Goal: Task Accomplishment & Management: Use online tool/utility

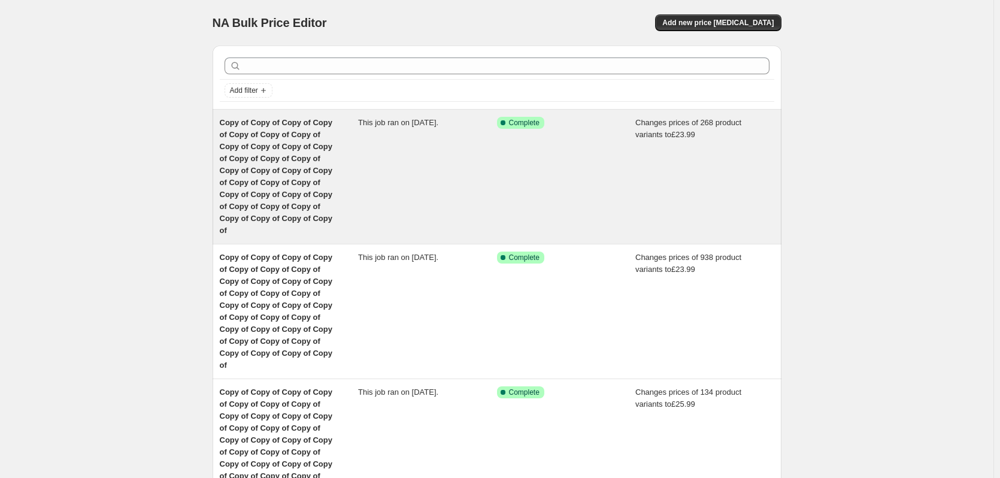
click at [647, 149] on div "Changes prices of 268 product variants to £23.99" at bounding box center [704, 177] width 139 height 120
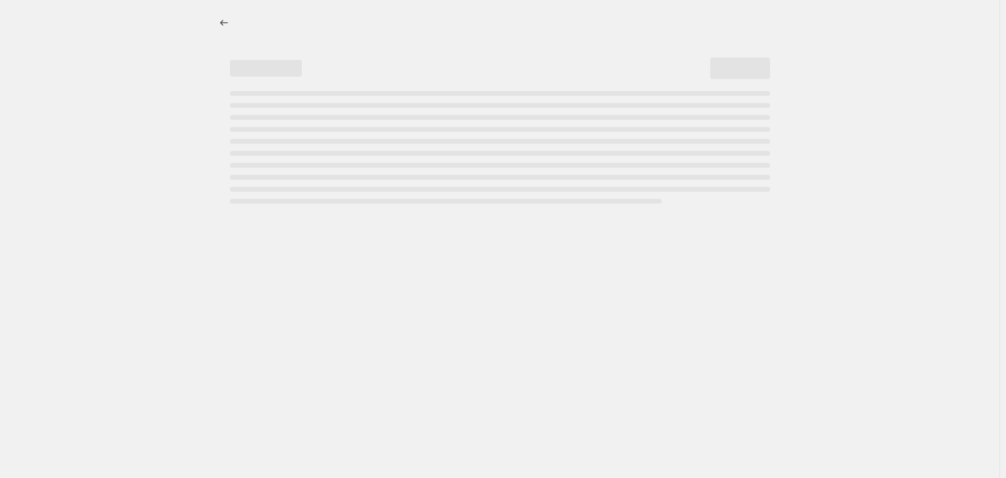
select select "remove"
select select "product_status"
select select "title"
select select "contains"
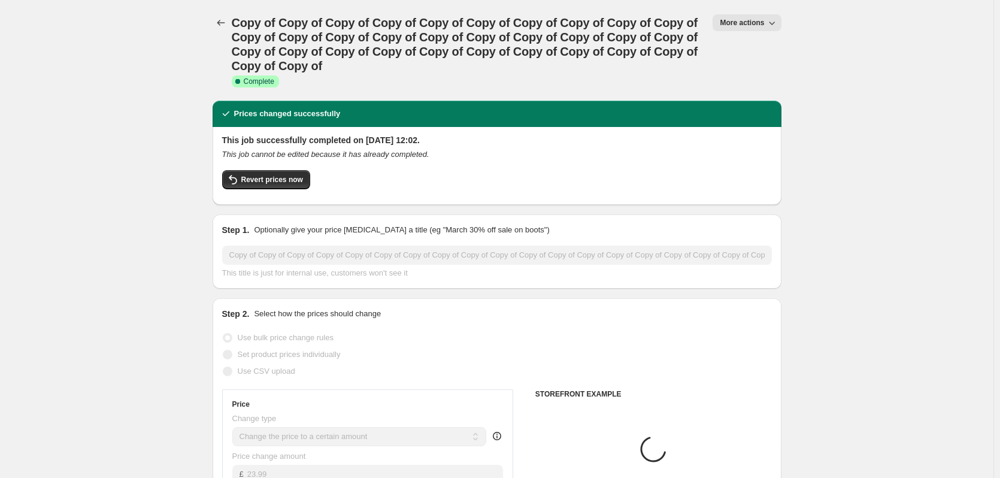
select select "product_type"
click at [741, 22] on span "More actions" at bounding box center [742, 23] width 44 height 10
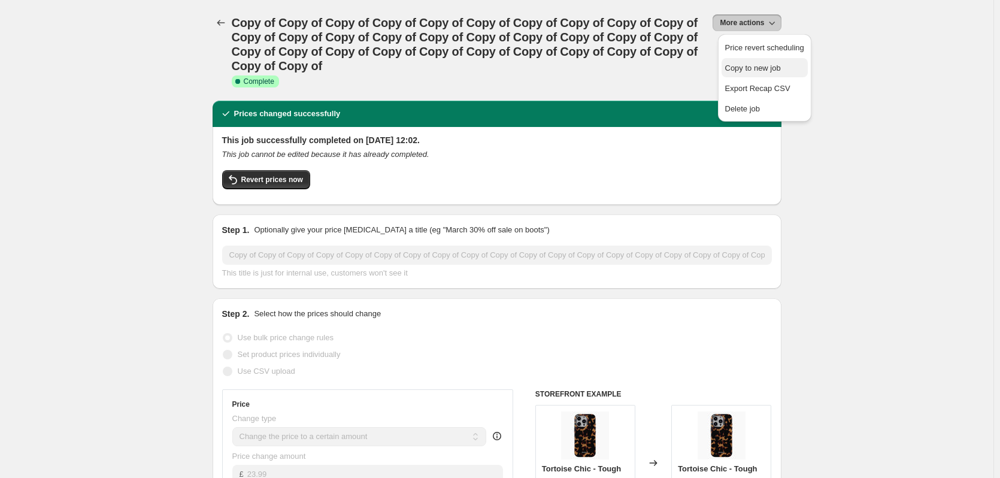
click at [751, 62] on span "Copy to new job" at bounding box center [764, 68] width 79 height 12
select select "remove"
select select "product_type"
select select "product_status"
select select "title"
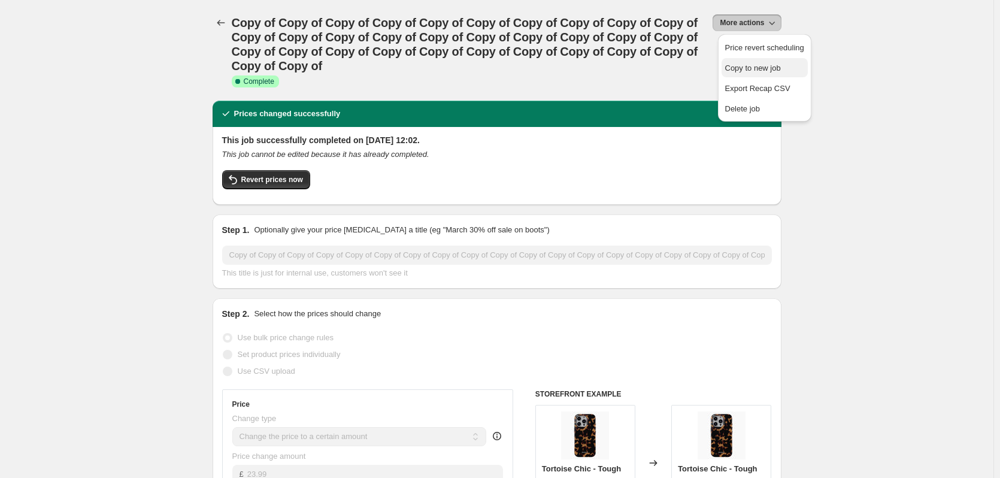
select select "contains"
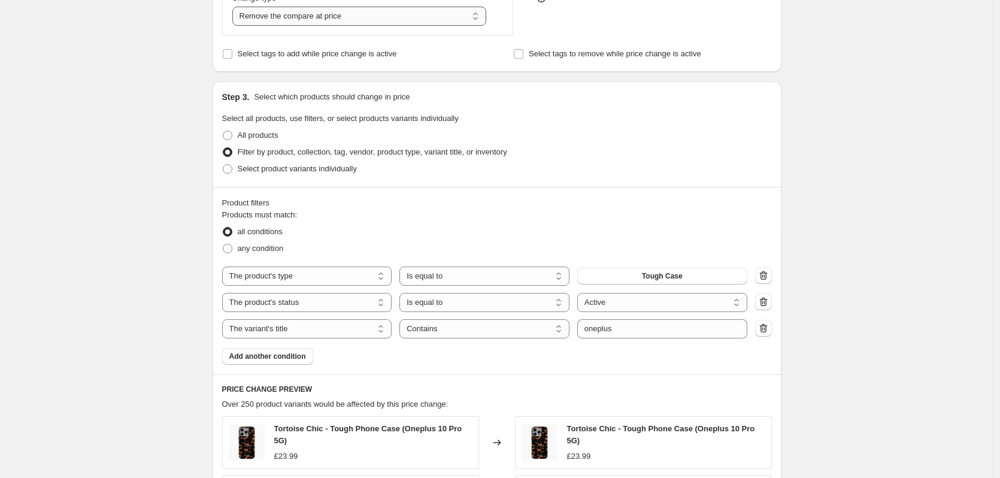
scroll to position [389, 0]
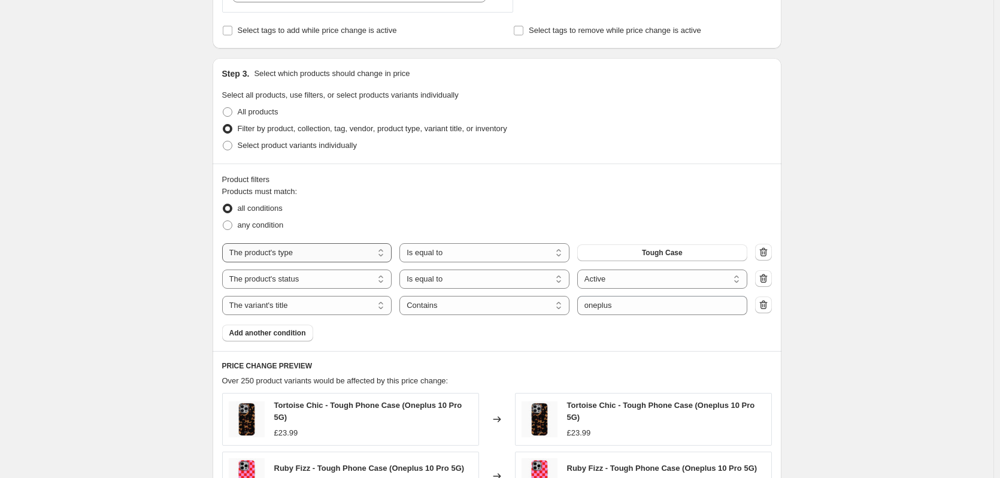
click at [353, 252] on select "The product The product's collection The product's tag The product's vendor The…" at bounding box center [307, 252] width 170 height 19
select select "tag"
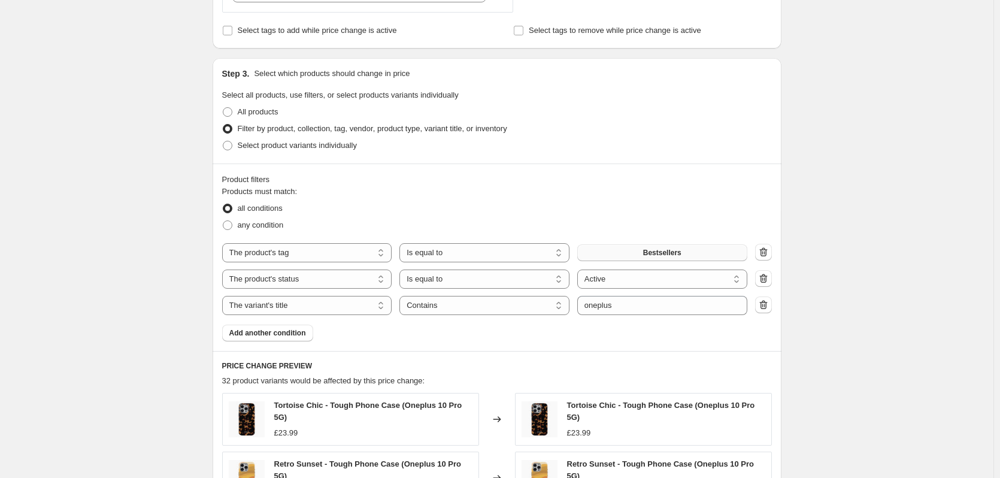
click at [618, 253] on button "Bestsellers" at bounding box center [662, 252] width 170 height 17
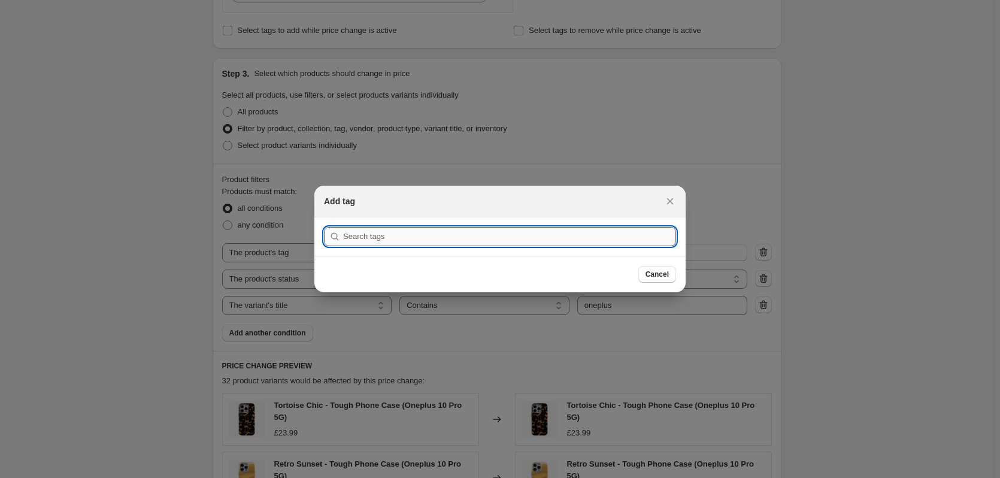
click at [485, 238] on input ":r3p:" at bounding box center [509, 236] width 333 height 19
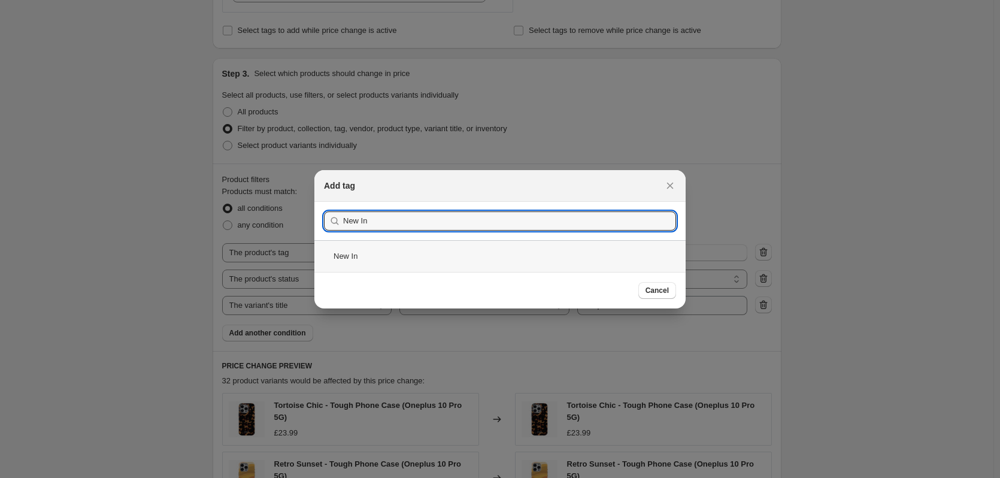
type input "New In"
click at [456, 241] on div "New In" at bounding box center [499, 256] width 371 height 32
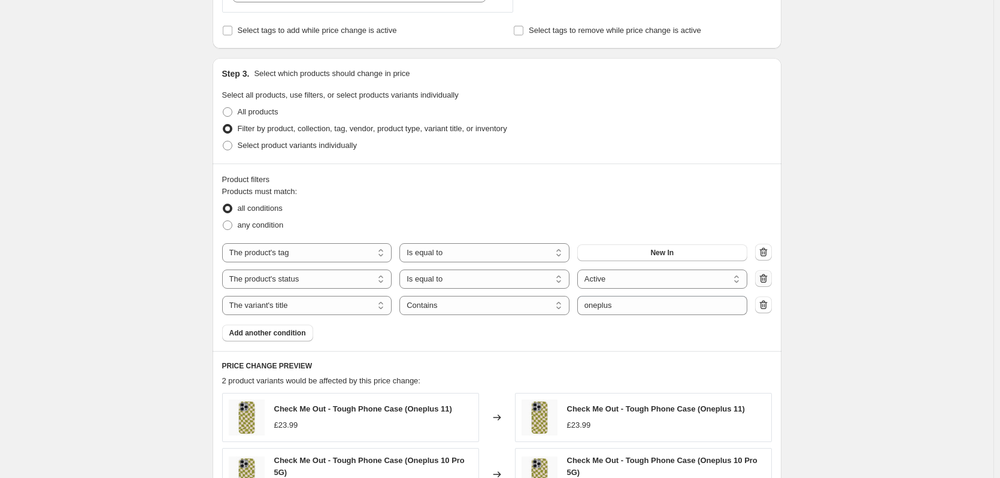
click at [766, 281] on icon "button" at bounding box center [763, 278] width 12 height 12
select select "title"
select select "contains"
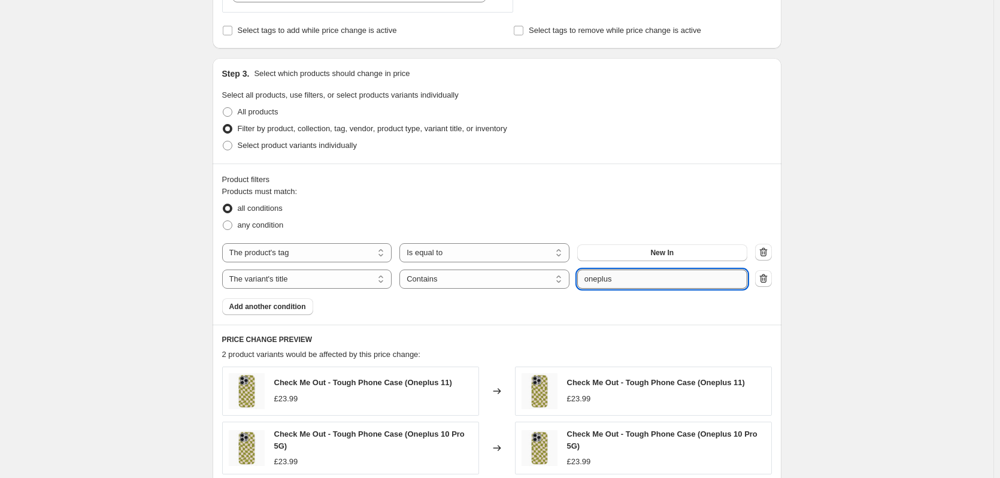
click at [633, 278] on input "oneplus" at bounding box center [662, 278] width 170 height 19
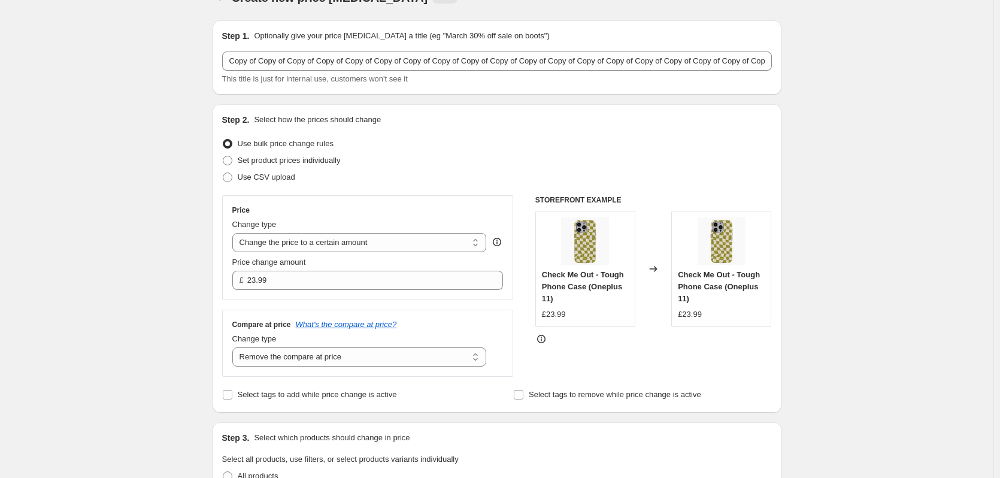
scroll to position [0, 0]
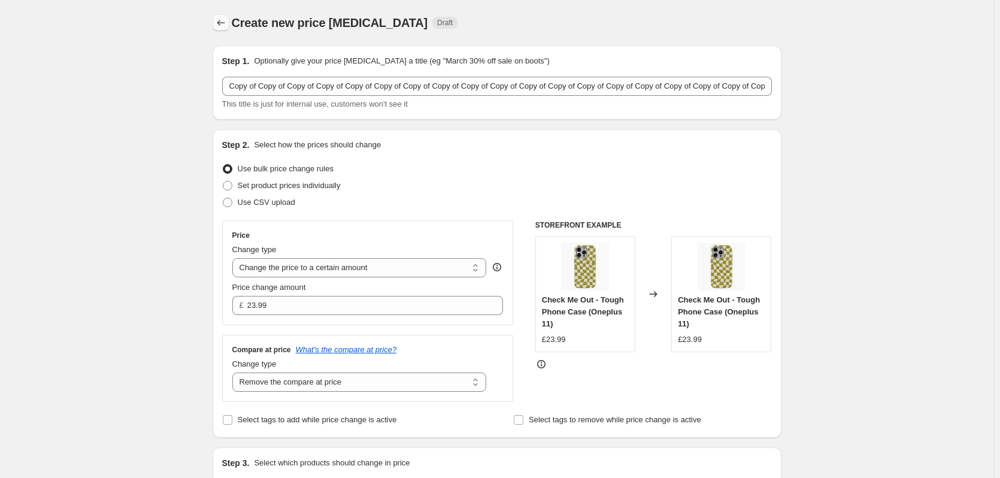
click at [223, 19] on icon "Price change jobs" at bounding box center [221, 23] width 12 height 12
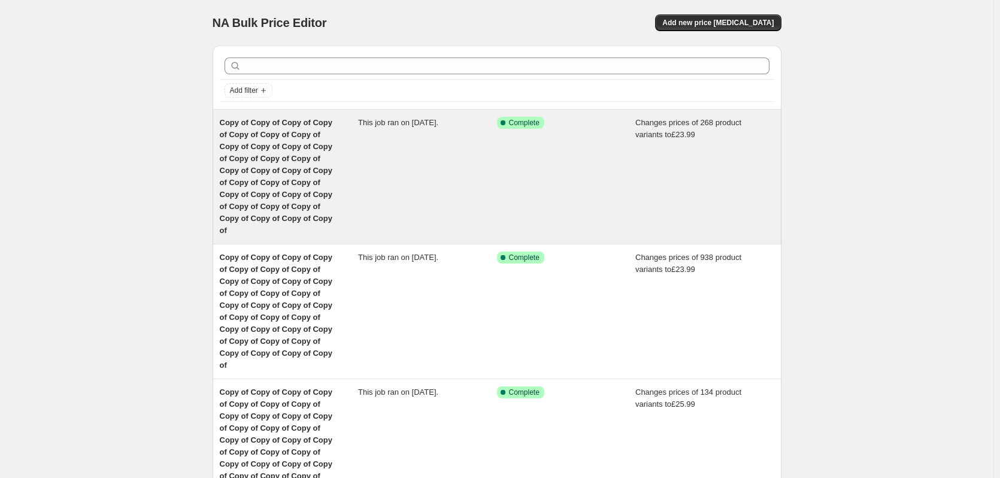
click at [475, 172] on div "This job ran on [DATE]." at bounding box center [427, 177] width 139 height 120
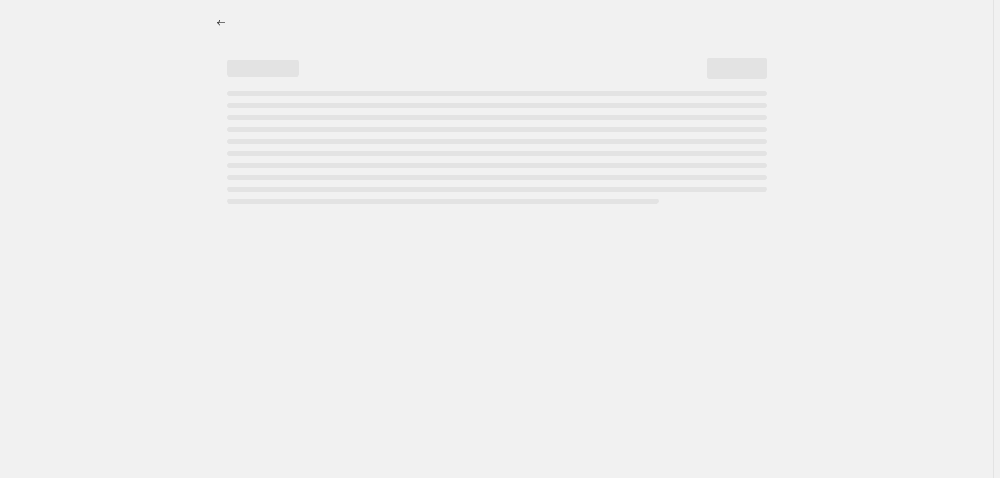
select select "remove"
select select "product_type"
select select "product_status"
select select "title"
select select "contains"
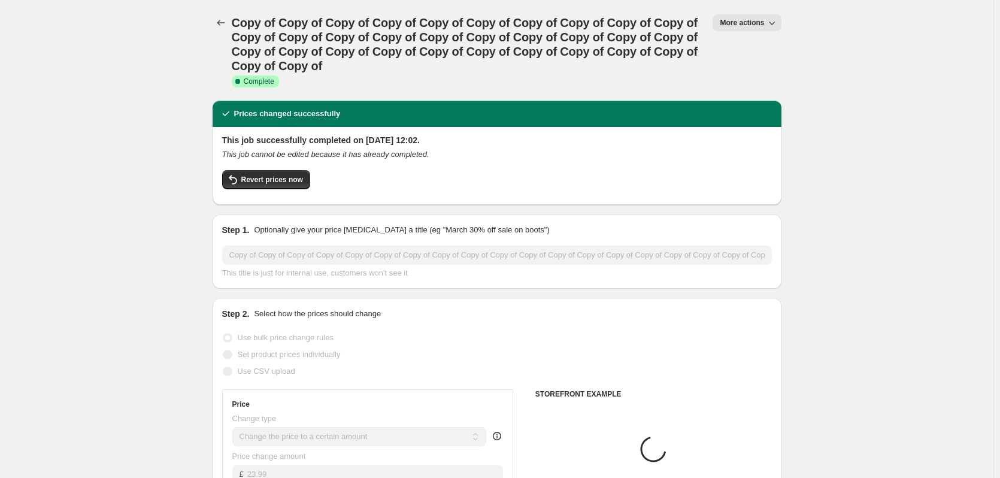
click at [747, 18] on button "More actions" at bounding box center [746, 22] width 68 height 17
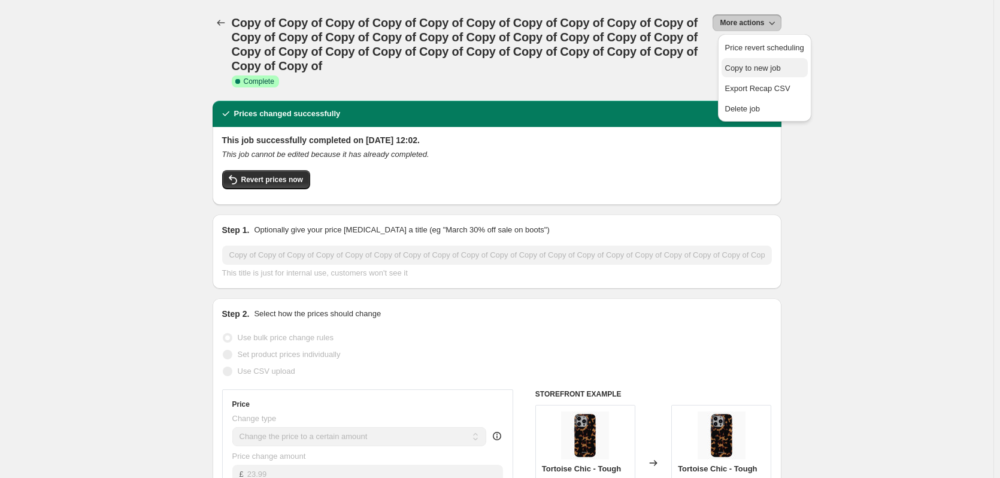
click at [755, 63] on span "Copy to new job" at bounding box center [753, 67] width 56 height 9
select select "remove"
select select "product_type"
select select "product_status"
select select "title"
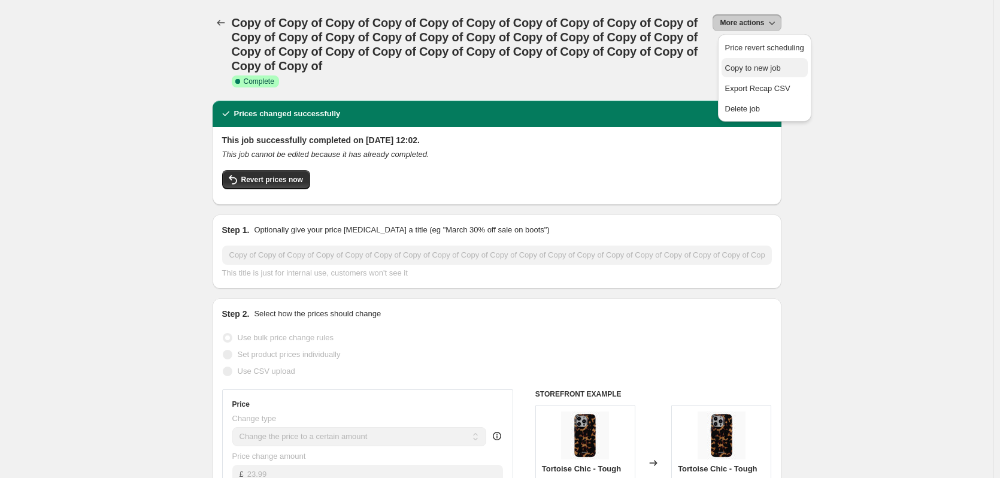
select select "contains"
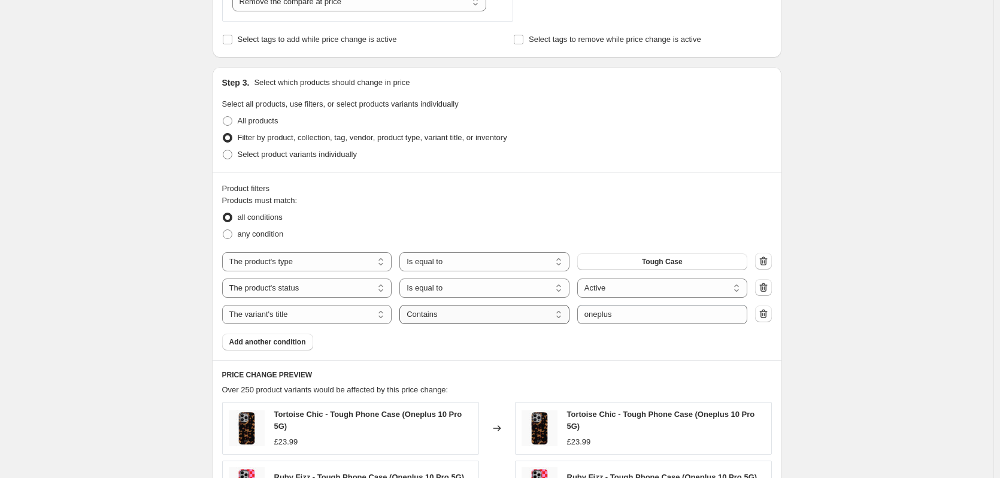
scroll to position [389, 0]
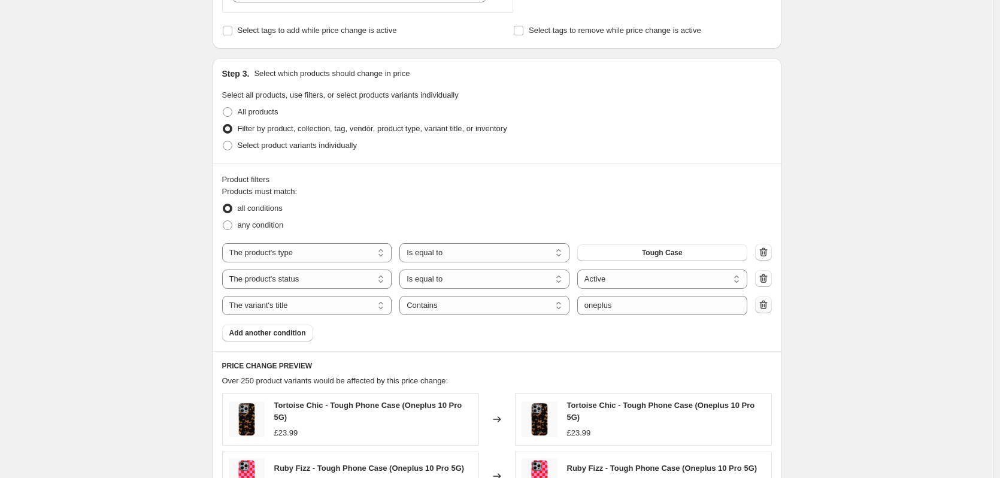
click at [766, 308] on icon "button" at bounding box center [763, 305] width 12 height 12
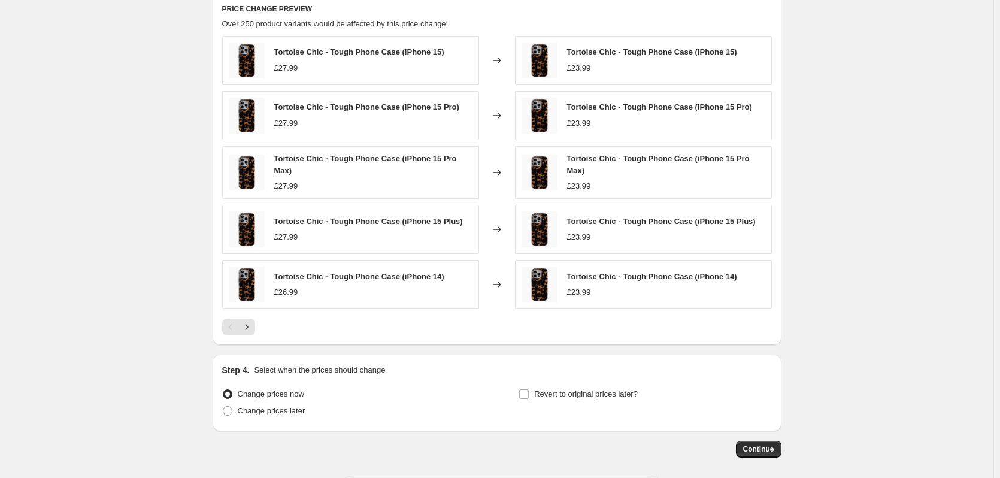
scroll to position [773, 0]
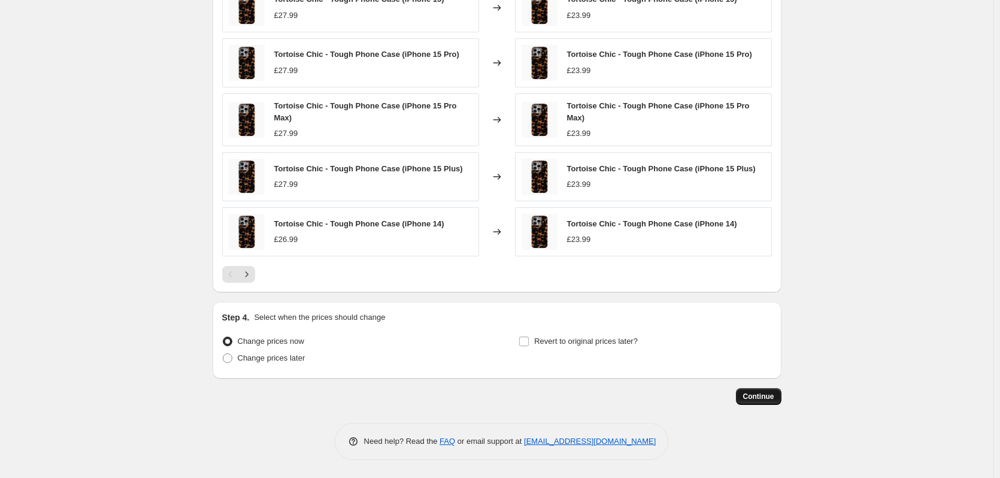
click at [763, 393] on span "Continue" at bounding box center [758, 397] width 31 height 10
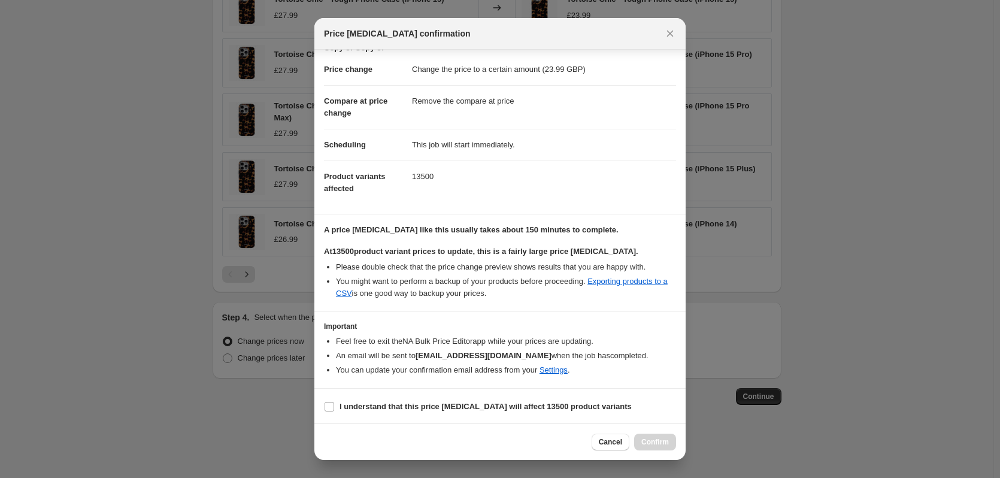
scroll to position [54, 0]
click at [498, 409] on b "I understand that this price [MEDICAL_DATA] will affect 13500 product variants" at bounding box center [485, 404] width 292 height 9
click at [334, 409] on input "I understand that this price [MEDICAL_DATA] will affect 13500 product variants" at bounding box center [329, 405] width 10 height 10
checkbox input "true"
drag, startPoint x: 658, startPoint y: 441, endPoint x: 610, endPoint y: 449, distance: 48.5
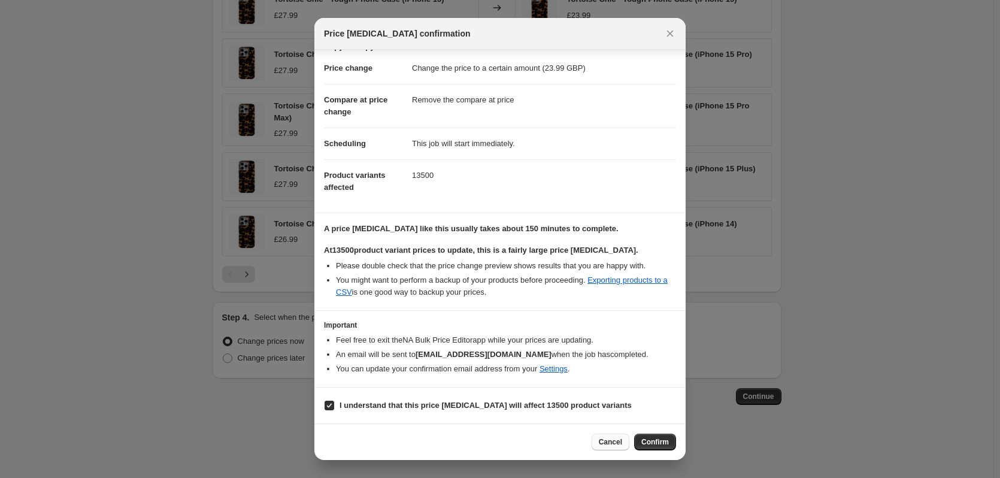
click at [610, 449] on div "Cancel Confirm" at bounding box center [633, 441] width 84 height 17
click at [610, 449] on button "Cancel" at bounding box center [610, 441] width 38 height 17
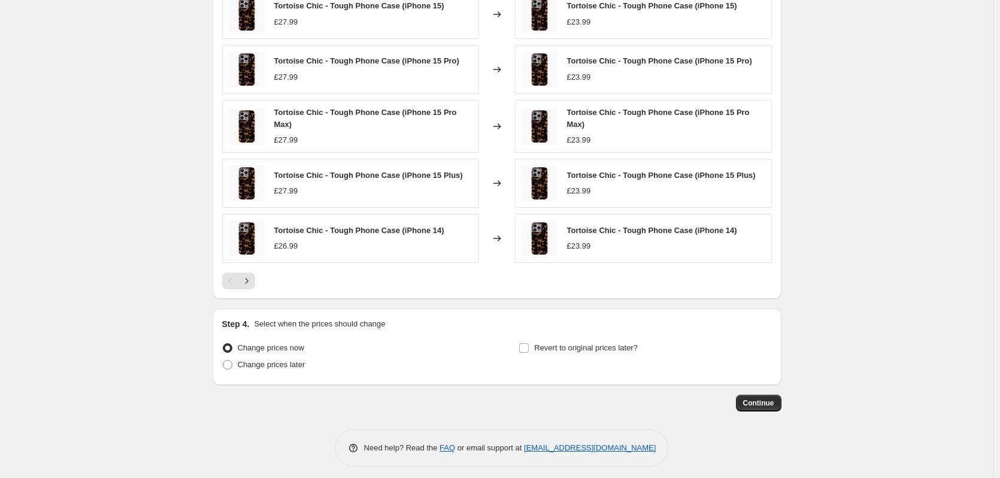
scroll to position [773, 0]
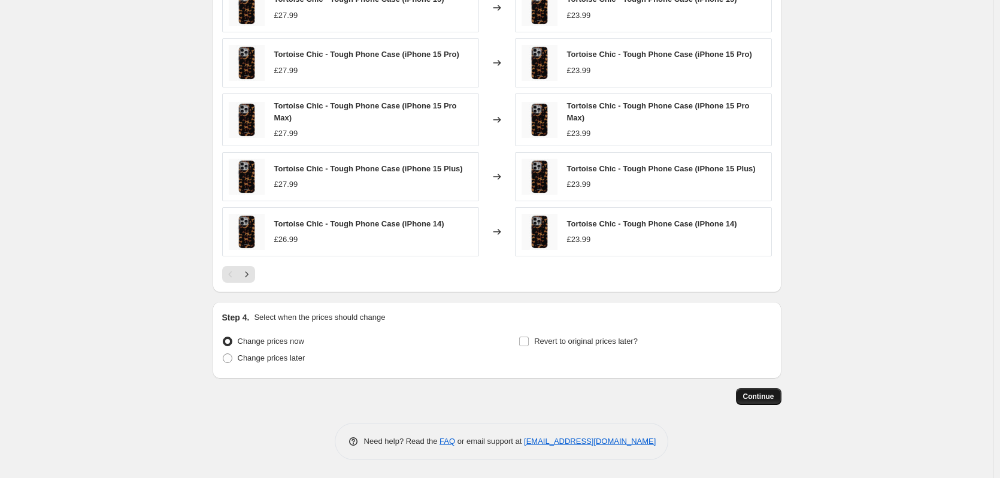
click at [768, 402] on button "Continue" at bounding box center [758, 396] width 45 height 17
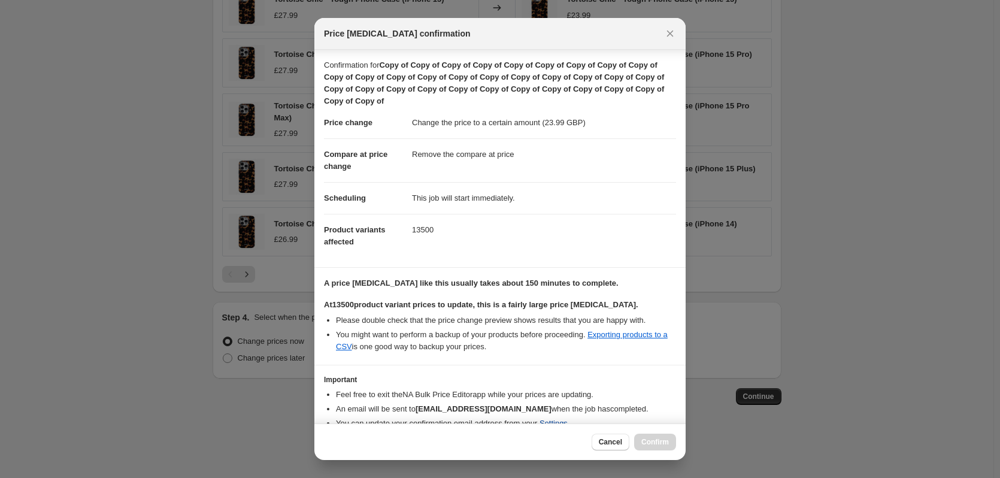
scroll to position [54, 0]
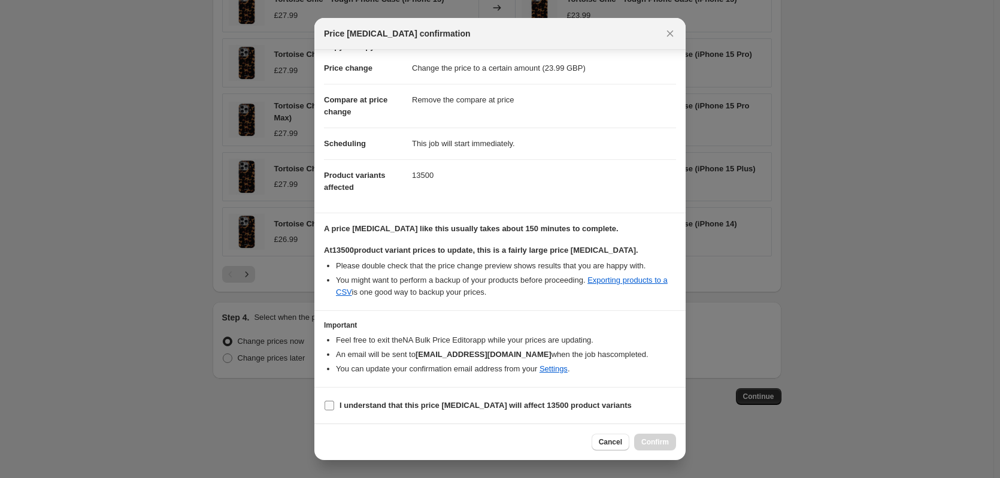
drag, startPoint x: 541, startPoint y: 405, endPoint x: 548, endPoint y: 406, distance: 7.2
click at [541, 405] on b "I understand that this price [MEDICAL_DATA] will affect 13500 product variants" at bounding box center [485, 404] width 292 height 9
click at [334, 405] on input "I understand that this price [MEDICAL_DATA] will affect 13500 product variants" at bounding box center [329, 405] width 10 height 10
checkbox input "true"
click at [659, 435] on button "Confirm" at bounding box center [655, 441] width 42 height 17
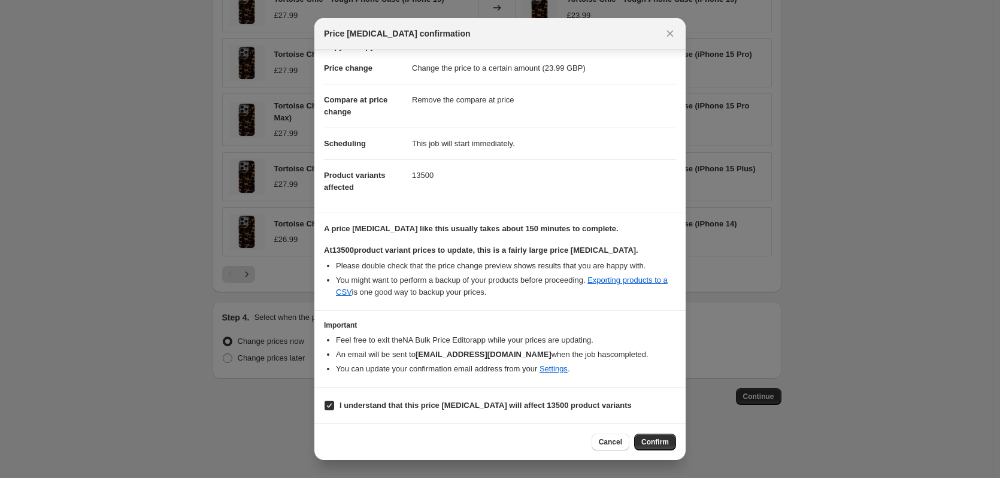
type input "Copy of Copy of Copy of Copy of Copy of Copy of Copy of Copy of Copy of Copy of…"
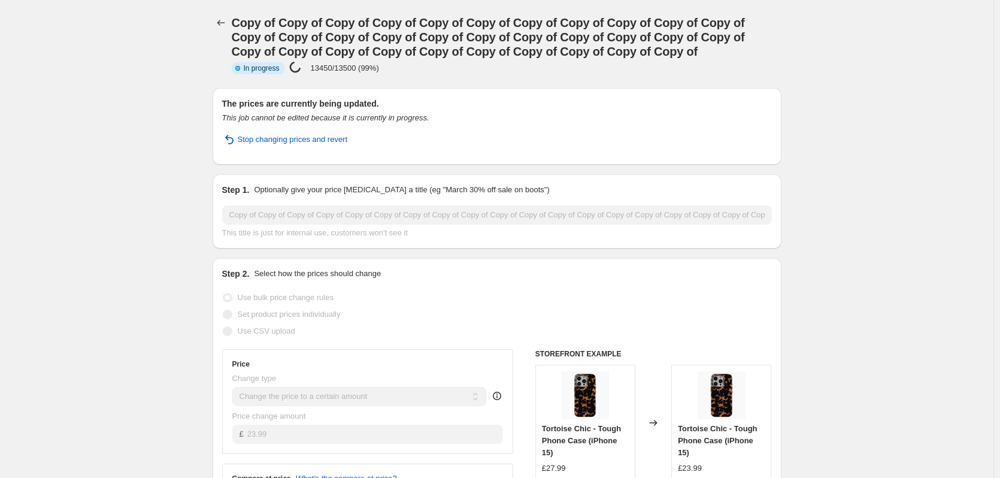
select select "remove"
select select "product_type"
select select "product_status"
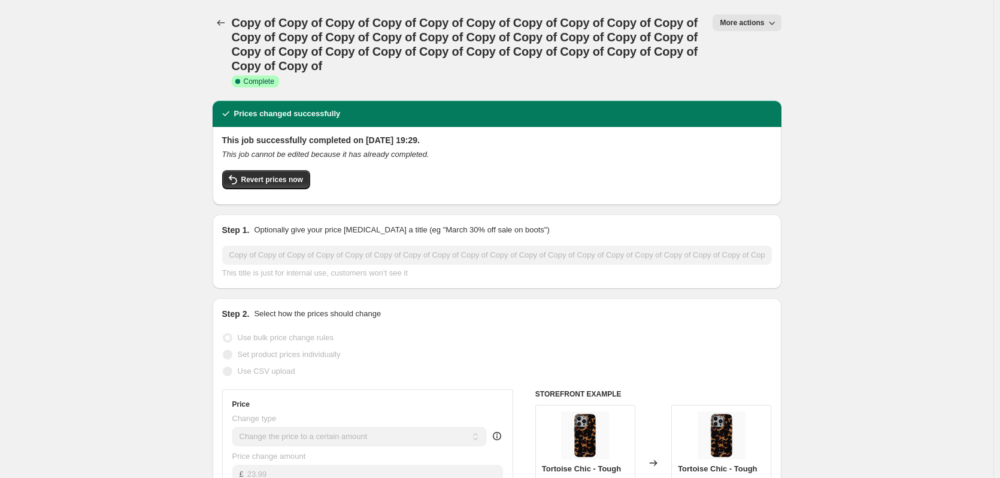
click at [764, 23] on span "More actions" at bounding box center [742, 23] width 44 height 10
click at [761, 63] on span "Copy to new job" at bounding box center [753, 67] width 56 height 9
select select "remove"
select select "product_type"
select select "product_status"
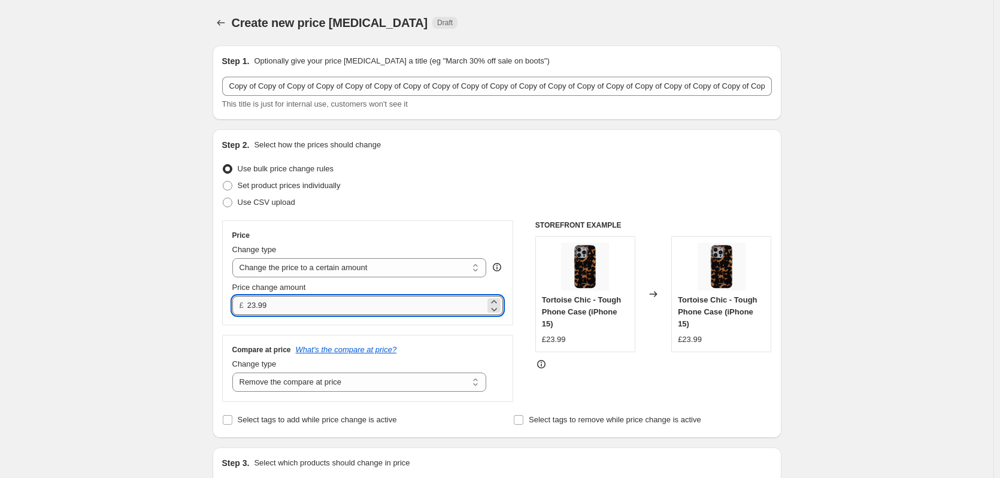
click at [280, 308] on input "23.99" at bounding box center [366, 305] width 238 height 19
type input "26.99"
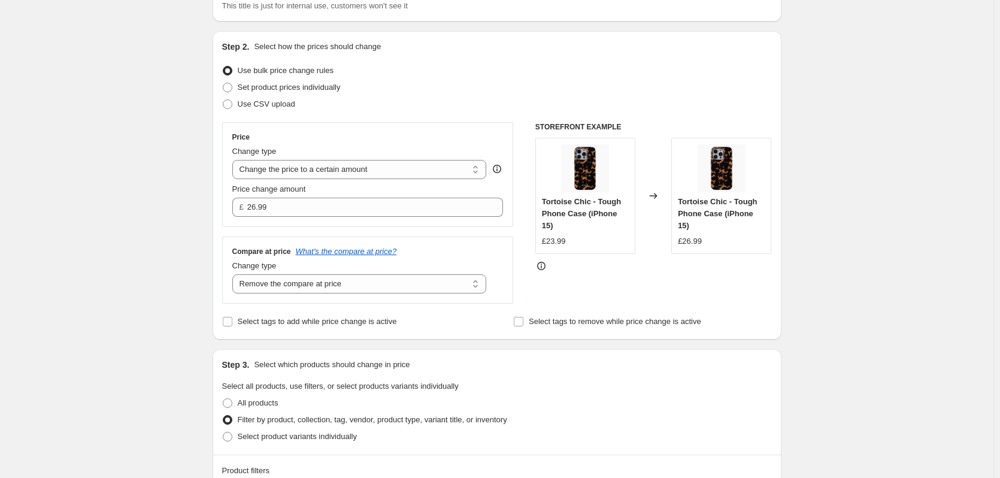
scroll to position [329, 0]
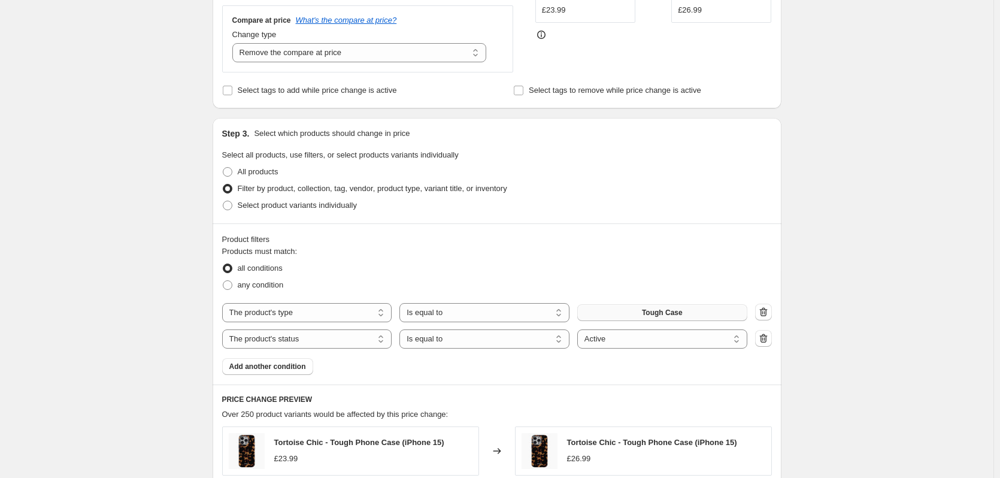
click at [705, 317] on button "Tough Case" at bounding box center [662, 312] width 170 height 17
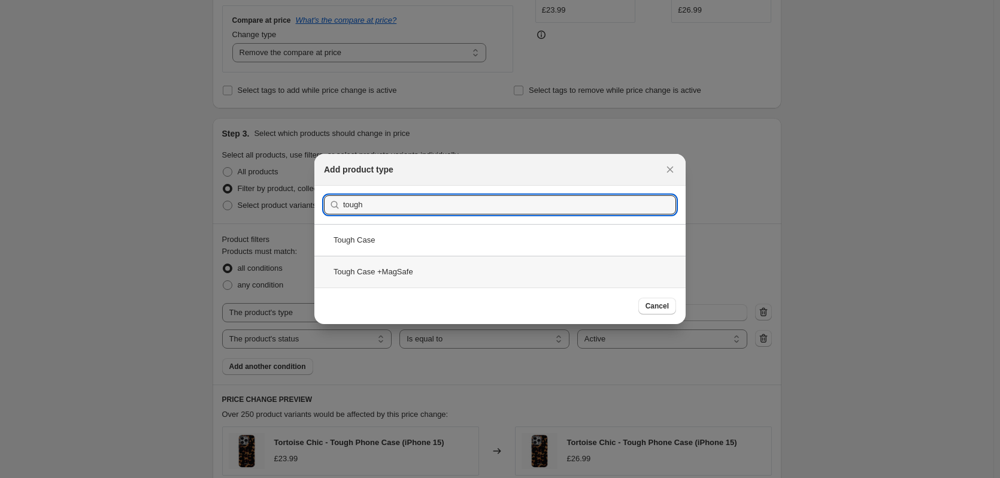
type input "tough"
click at [409, 259] on div "Tough Case +MagSafe" at bounding box center [499, 272] width 371 height 32
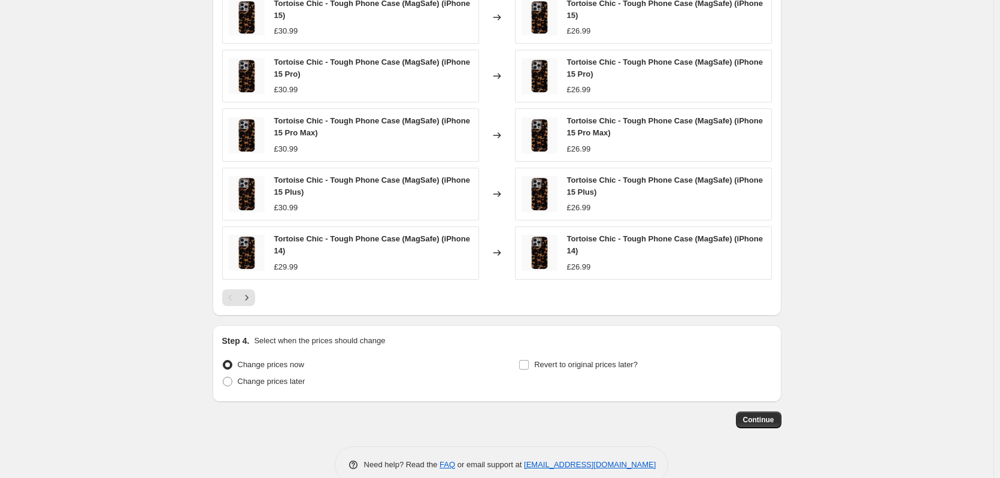
scroll to position [788, 0]
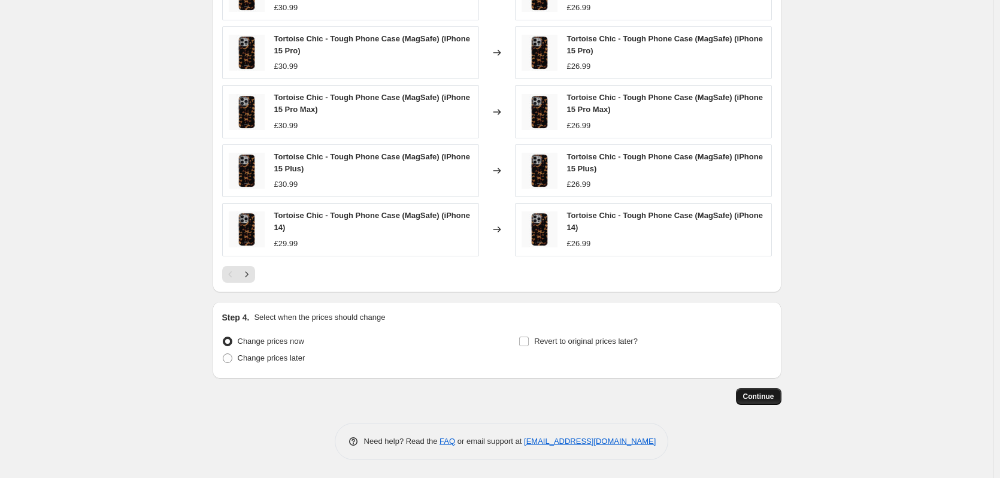
click at [774, 399] on span "Continue" at bounding box center [758, 397] width 31 height 10
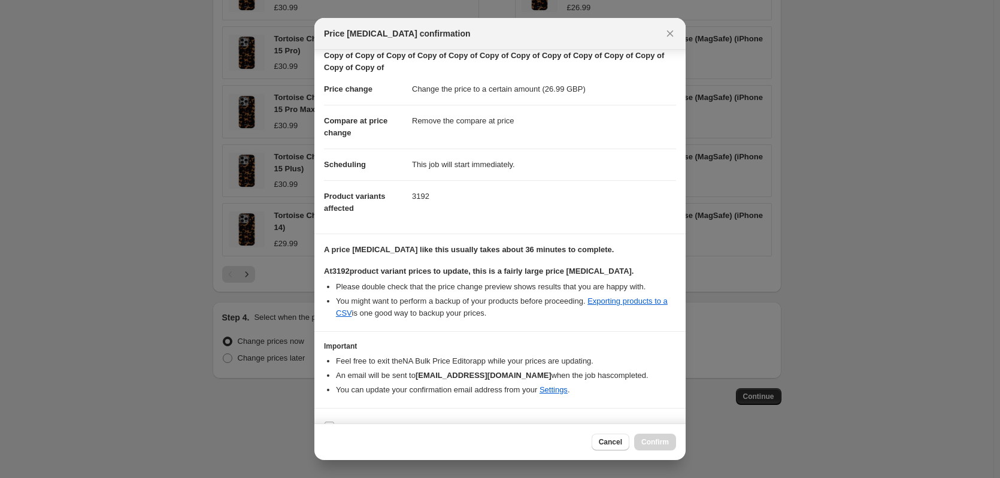
scroll to position [54, 0]
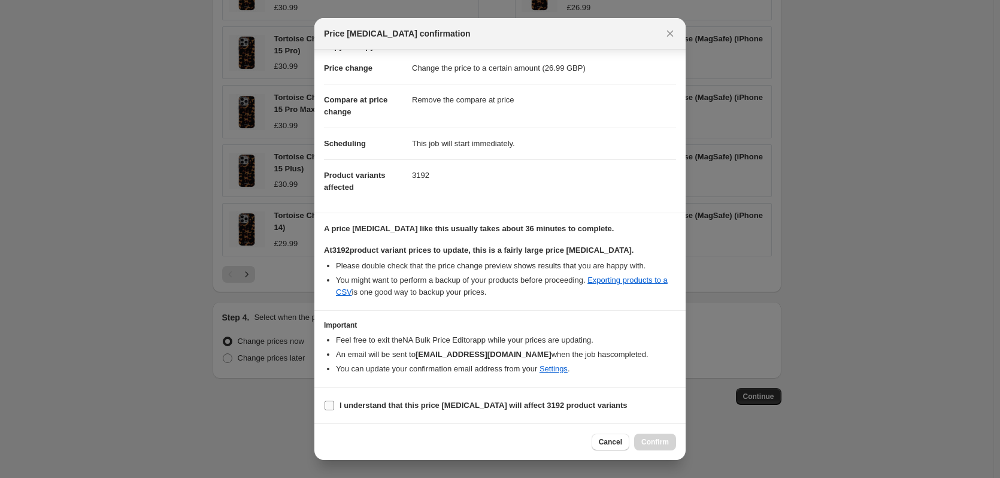
click at [467, 406] on b "I understand that this price [MEDICAL_DATA] will affect 3192 product variants" at bounding box center [483, 404] width 288 height 9
click at [334, 406] on input "I understand that this price [MEDICAL_DATA] will affect 3192 product variants" at bounding box center [329, 405] width 10 height 10
checkbox input "true"
click at [652, 437] on button "Confirm" at bounding box center [655, 441] width 42 height 17
type input "Copy of Copy of Copy of Copy of Copy of Copy of Copy of Copy of Copy of Copy of…"
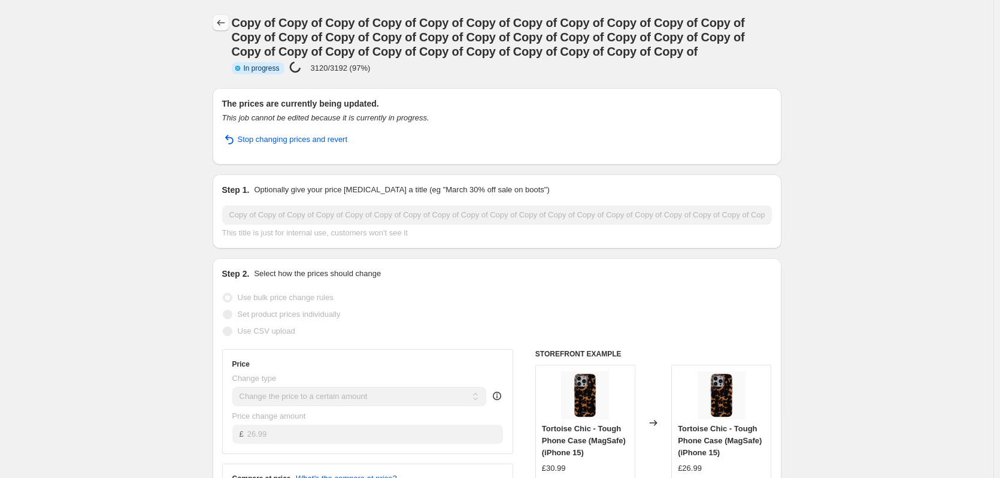
click at [225, 25] on icon "Price change jobs" at bounding box center [221, 23] width 12 height 12
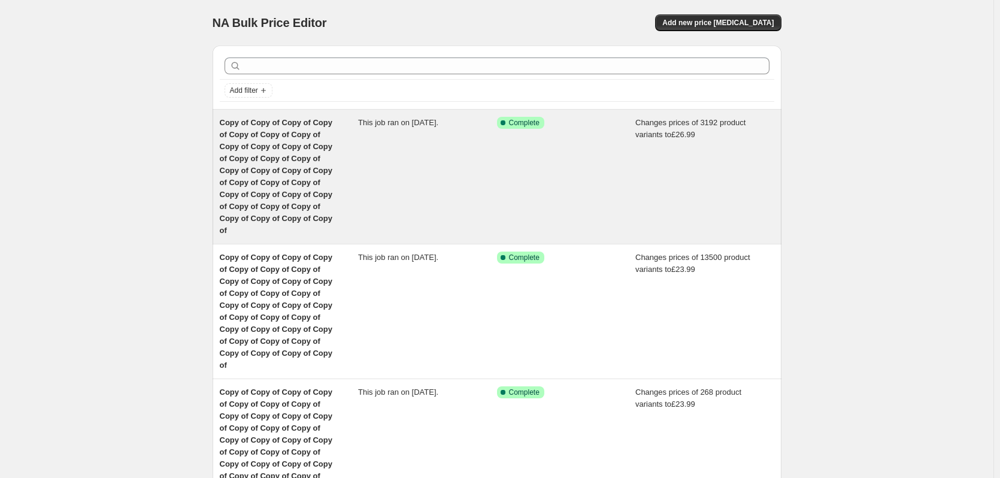
click at [509, 150] on div "Success Complete Complete" at bounding box center [566, 177] width 139 height 120
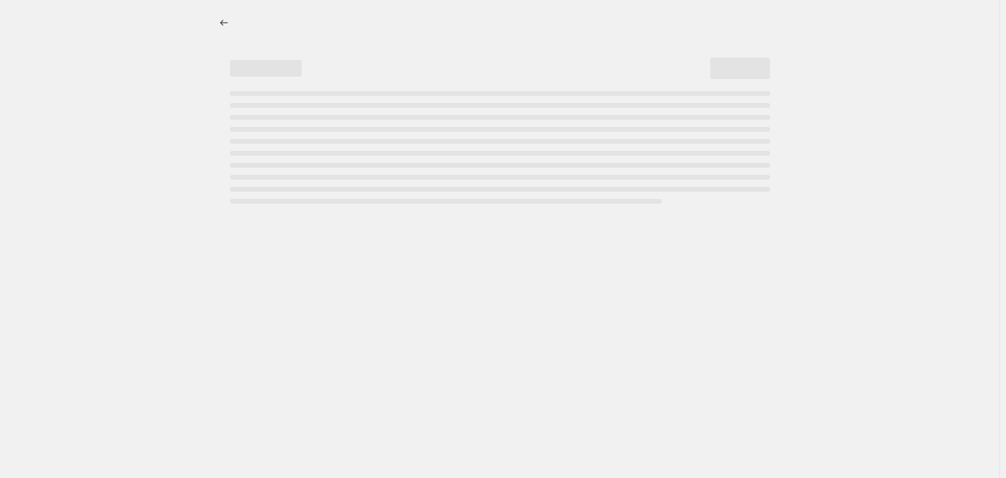
select select "remove"
select select "product_type"
select select "product_status"
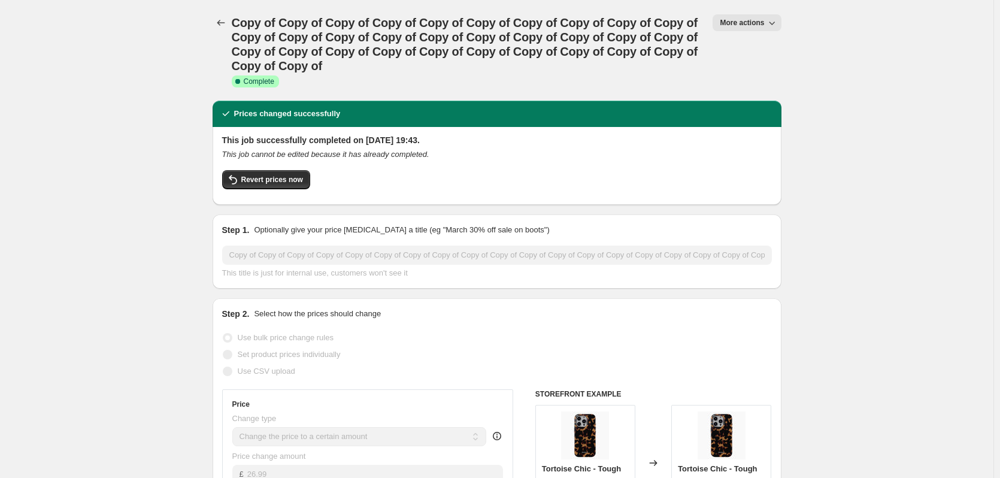
click at [757, 27] on span "More actions" at bounding box center [742, 23] width 44 height 10
click at [760, 66] on span "Copy to new job" at bounding box center [753, 67] width 56 height 9
select select "remove"
select select "product_type"
select select "product_status"
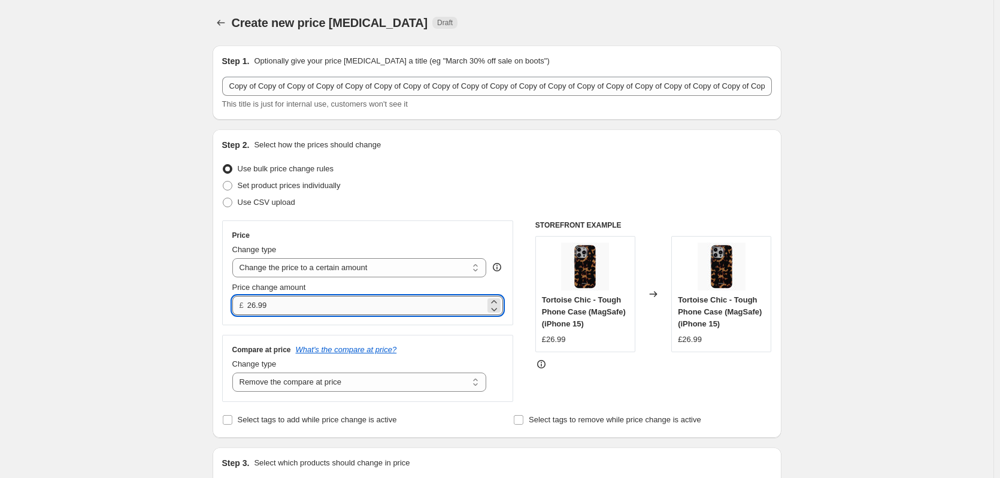
click at [300, 308] on input "26.99" at bounding box center [366, 305] width 238 height 19
type input "29.99"
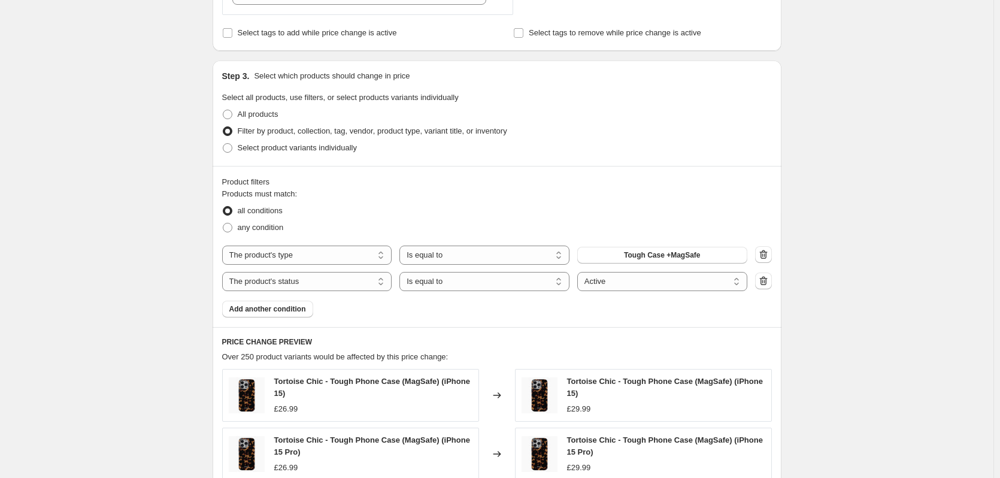
scroll to position [389, 0]
click at [634, 256] on span "Tough Case +MagSafe" at bounding box center [662, 253] width 76 height 10
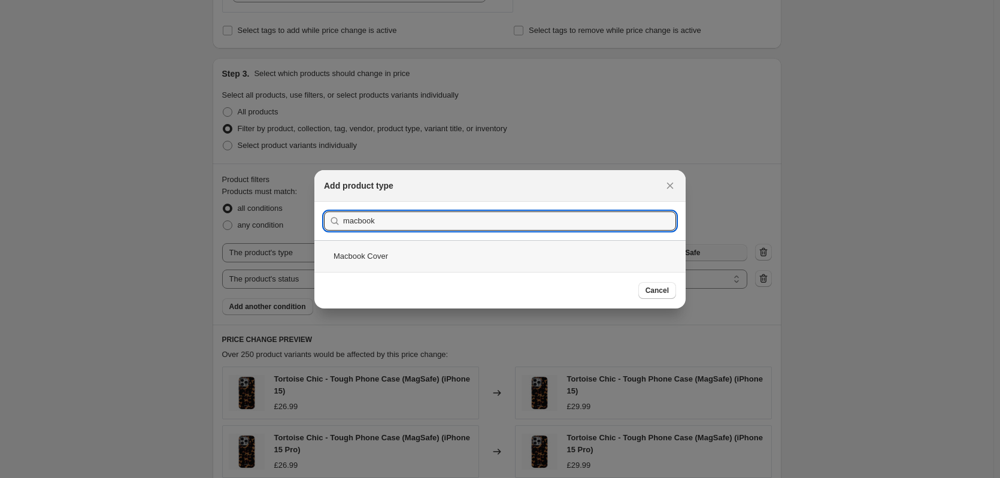
type input "macbook"
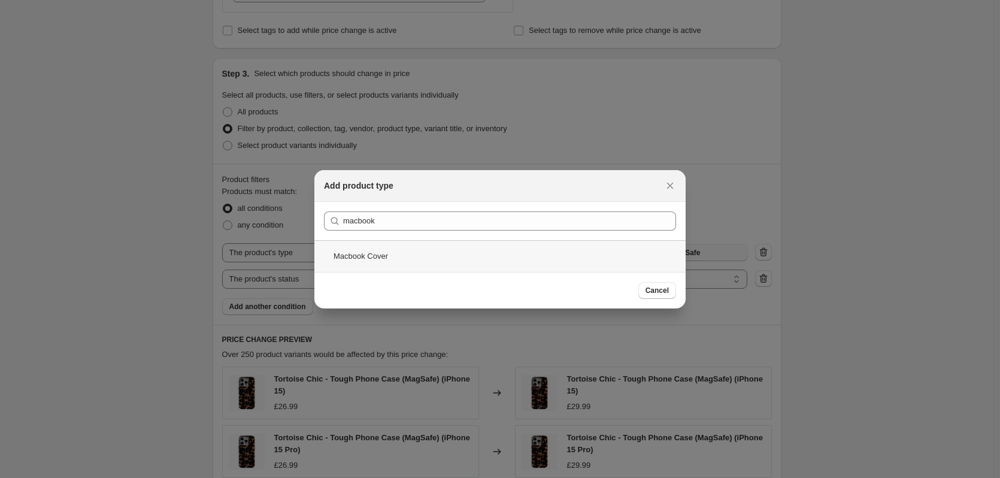
click at [458, 260] on div "Macbook Cover" at bounding box center [499, 256] width 371 height 32
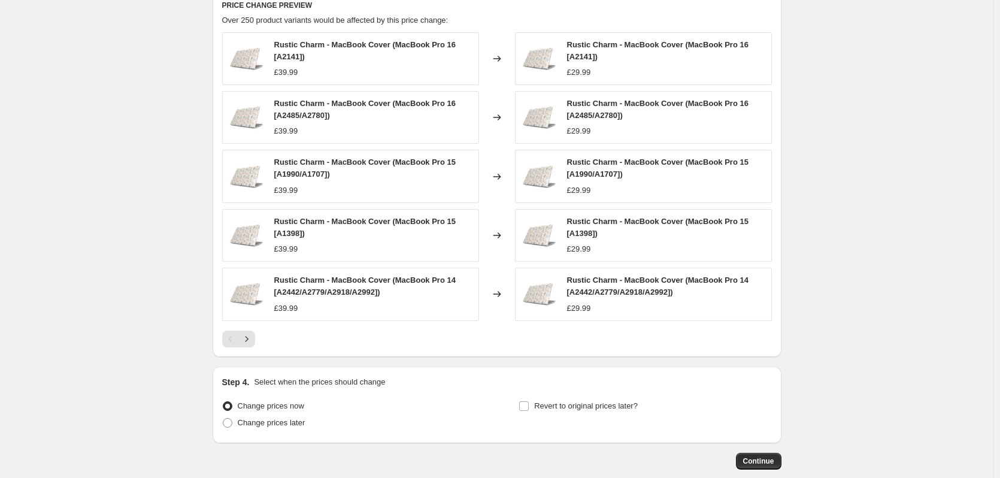
scroll to position [748, 0]
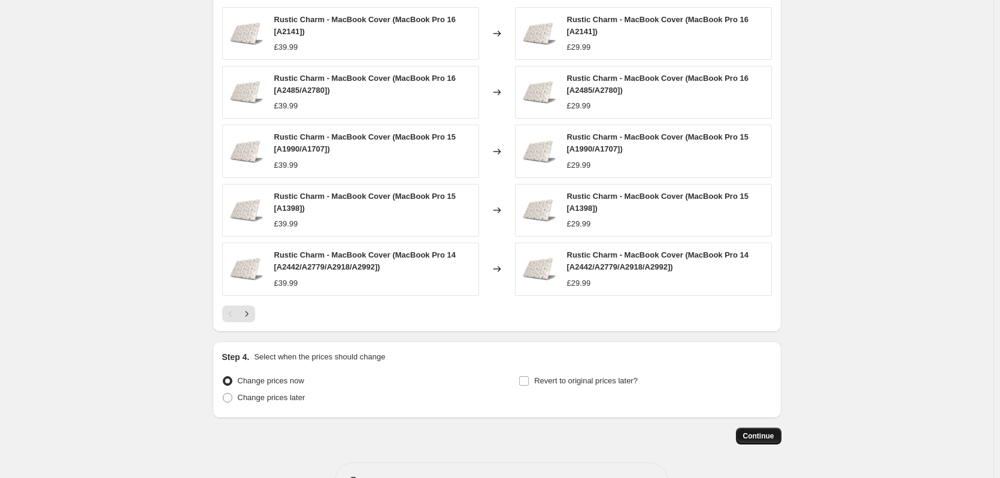
click at [765, 437] on span "Continue" at bounding box center [758, 436] width 31 height 10
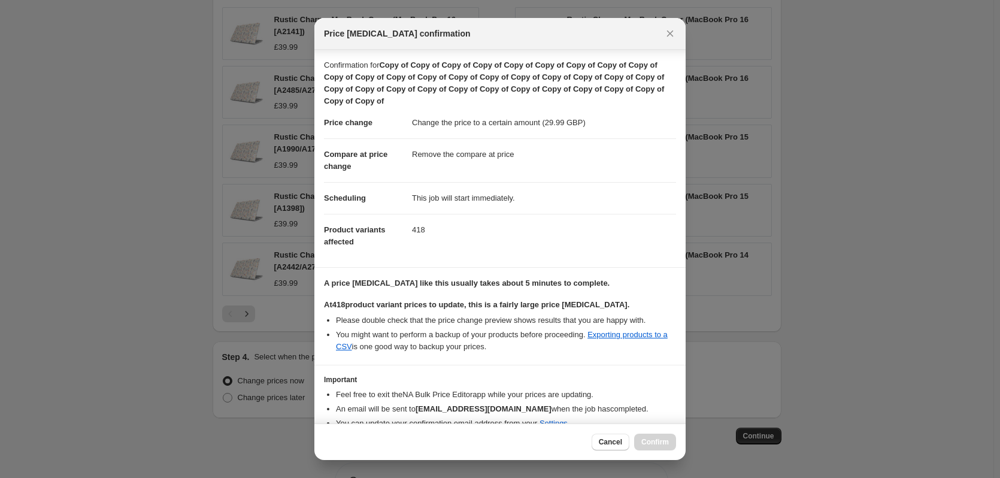
scroll to position [54, 0]
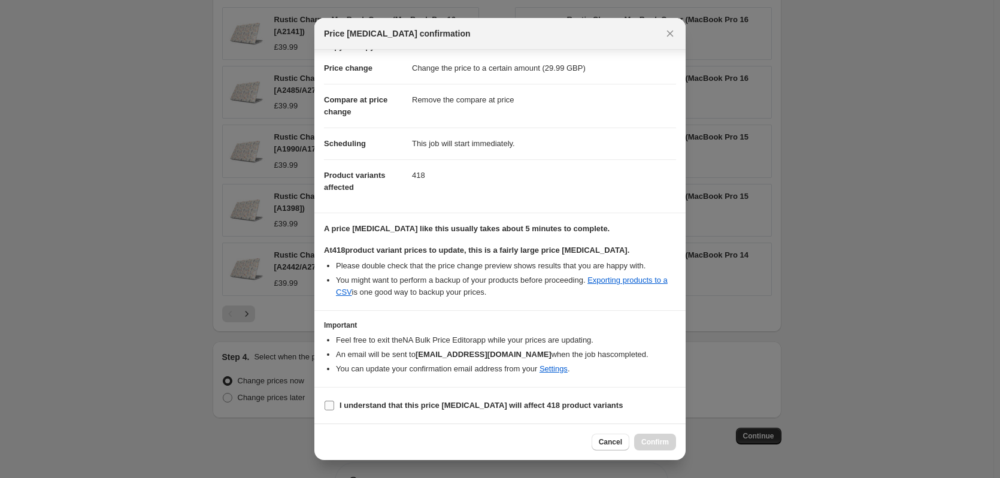
click at [494, 402] on b "I understand that this price [MEDICAL_DATA] will affect 418 product variants" at bounding box center [480, 404] width 283 height 9
click at [334, 402] on input "I understand that this price [MEDICAL_DATA] will affect 418 product variants" at bounding box center [329, 405] width 10 height 10
checkbox input "true"
click at [645, 436] on button "Confirm" at bounding box center [655, 441] width 42 height 17
type input "Copy of Copy of Copy of Copy of Copy of Copy of Copy of Copy of Copy of Copy of…"
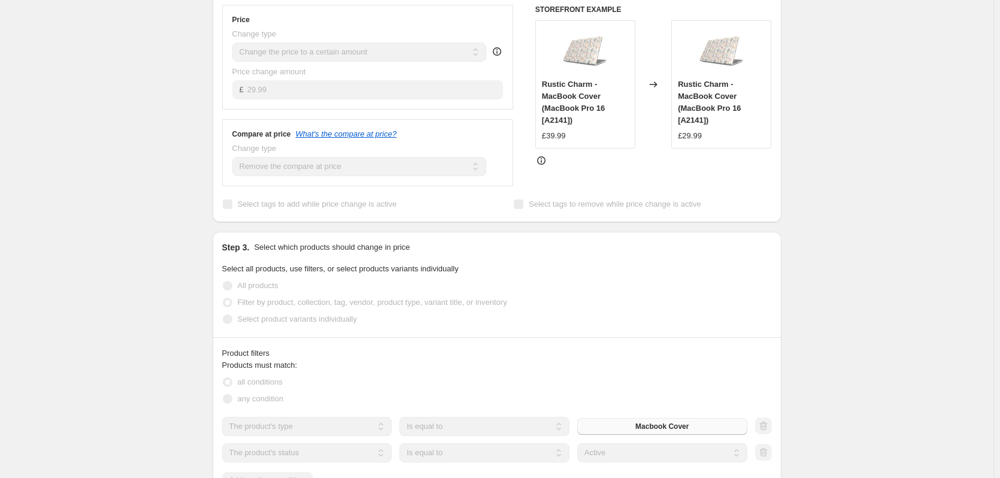
scroll to position [375, 0]
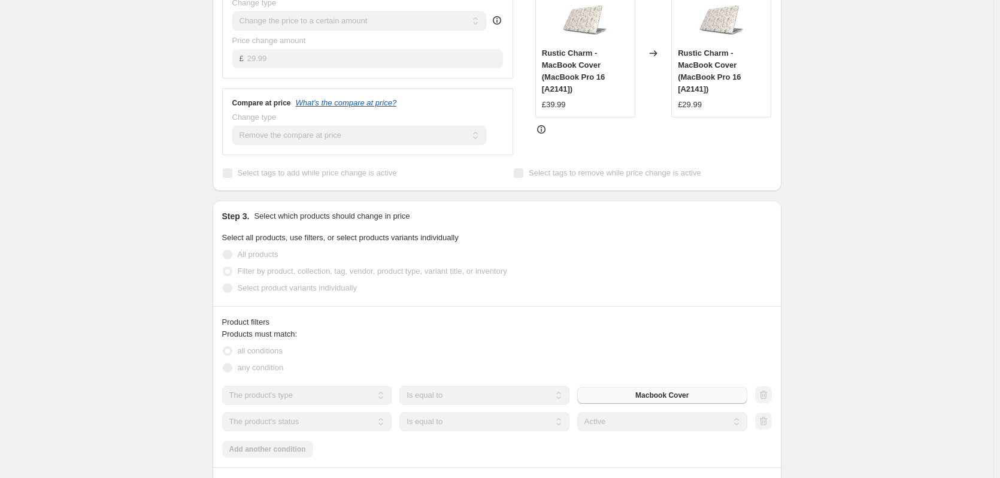
select select "remove"
select select "product_type"
select select "product_status"
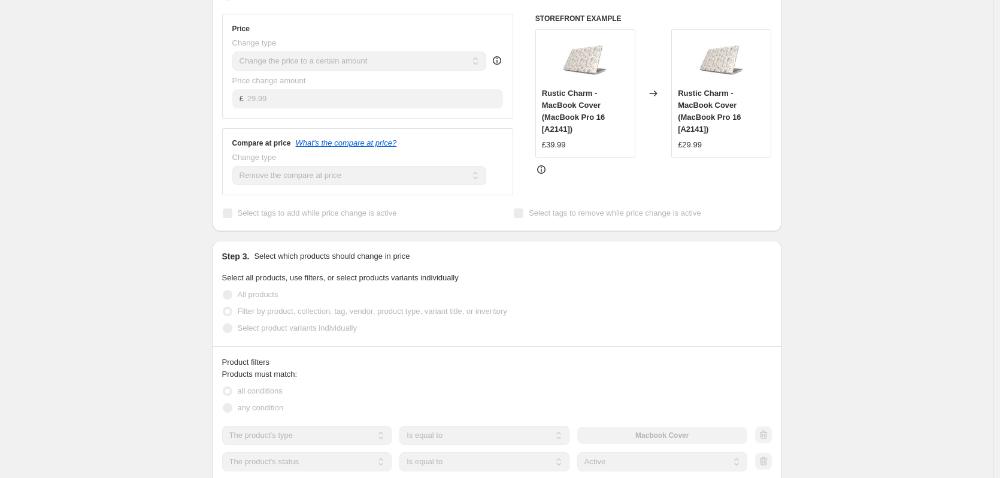
scroll to position [0, 0]
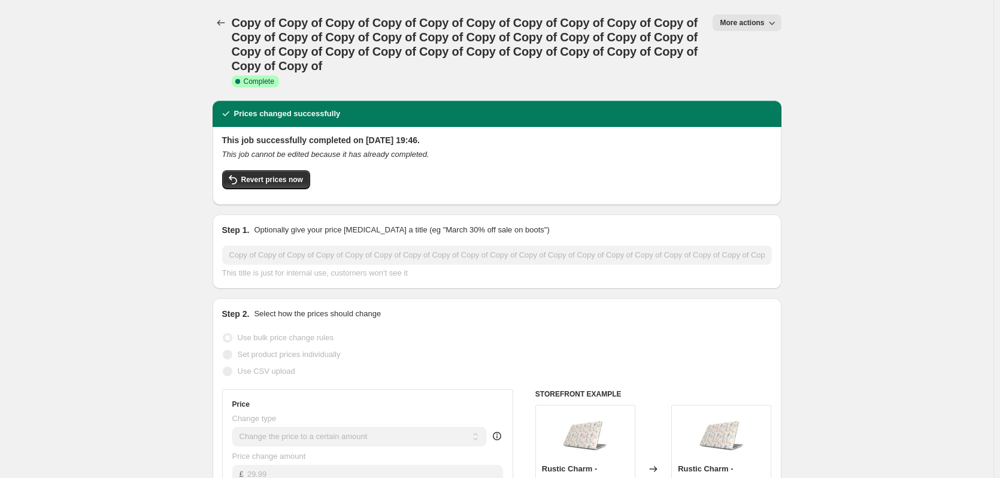
click at [748, 23] on span "More actions" at bounding box center [742, 23] width 44 height 10
click at [752, 66] on span "Copy to new job" at bounding box center [753, 67] width 56 height 9
select select "remove"
select select "product_type"
select select "product_status"
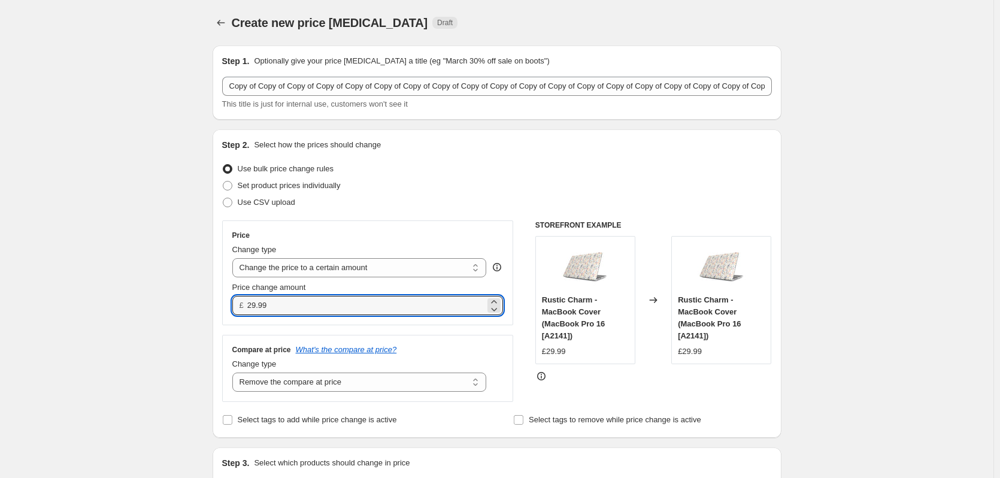
drag, startPoint x: 275, startPoint y: 294, endPoint x: 156, endPoint y: 277, distance: 121.0
type input "35.99"
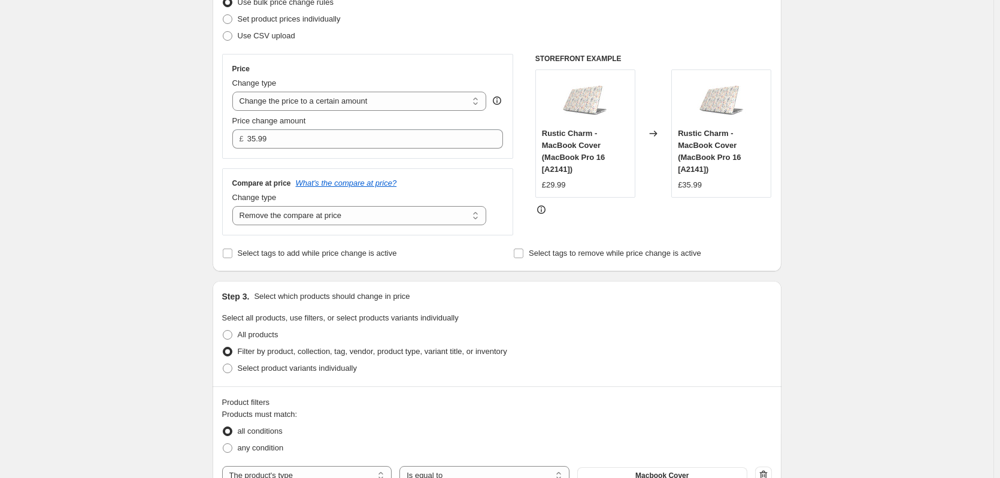
scroll to position [329, 0]
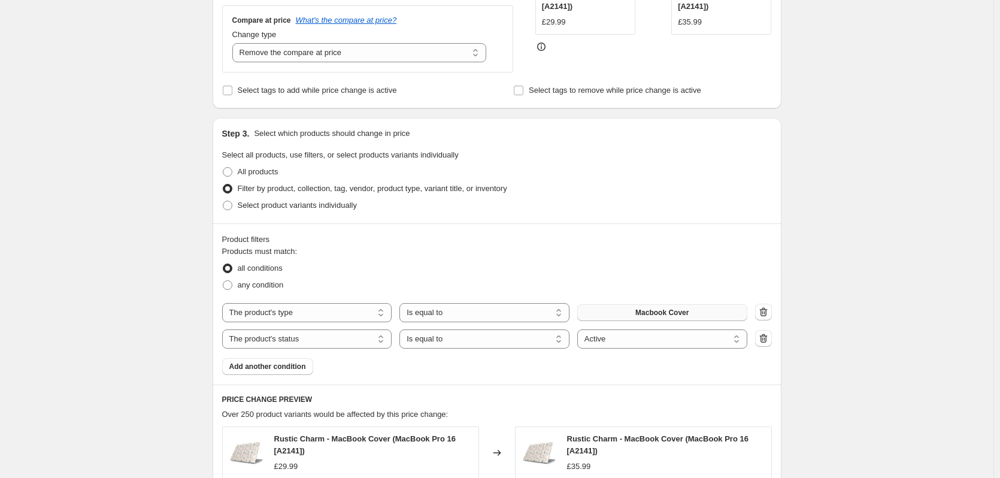
click at [711, 311] on button "Macbook Cover" at bounding box center [662, 312] width 170 height 17
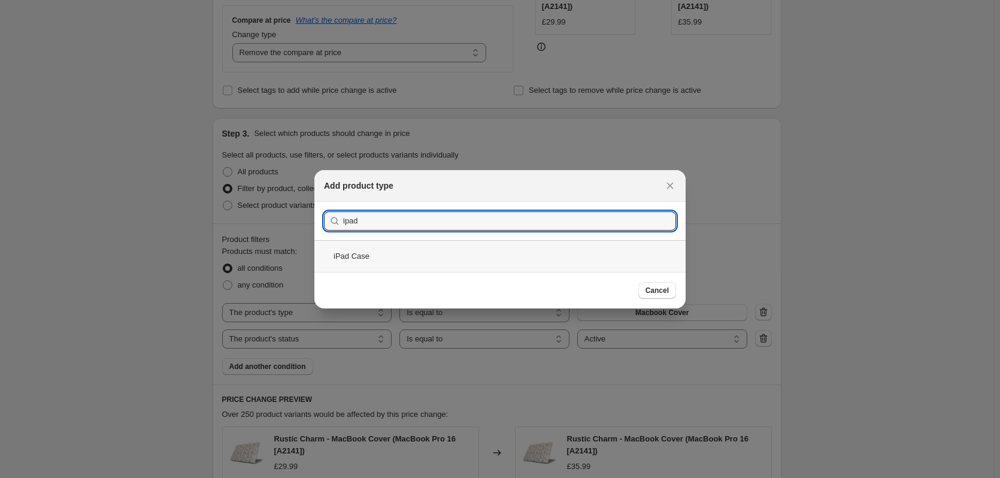
type input "ipad"
click at [465, 260] on div "iPad Case" at bounding box center [499, 256] width 371 height 32
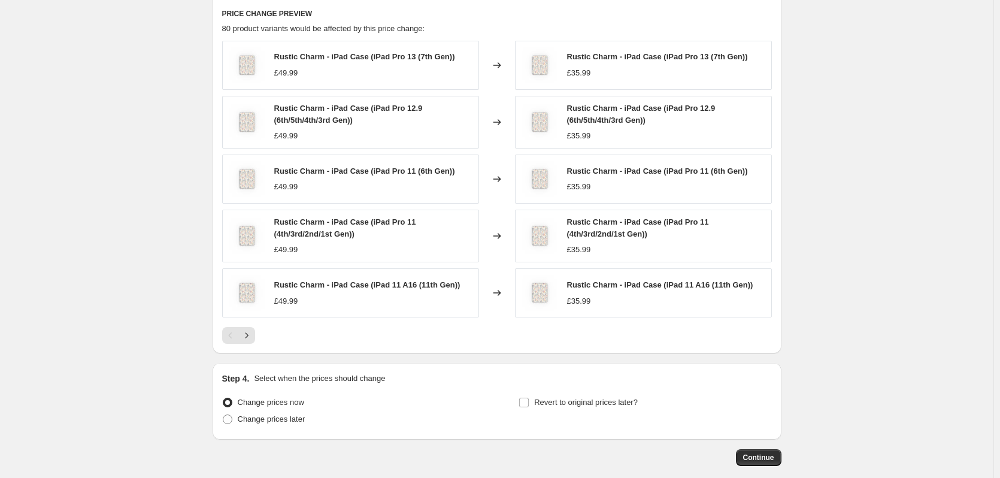
scroll to position [776, 0]
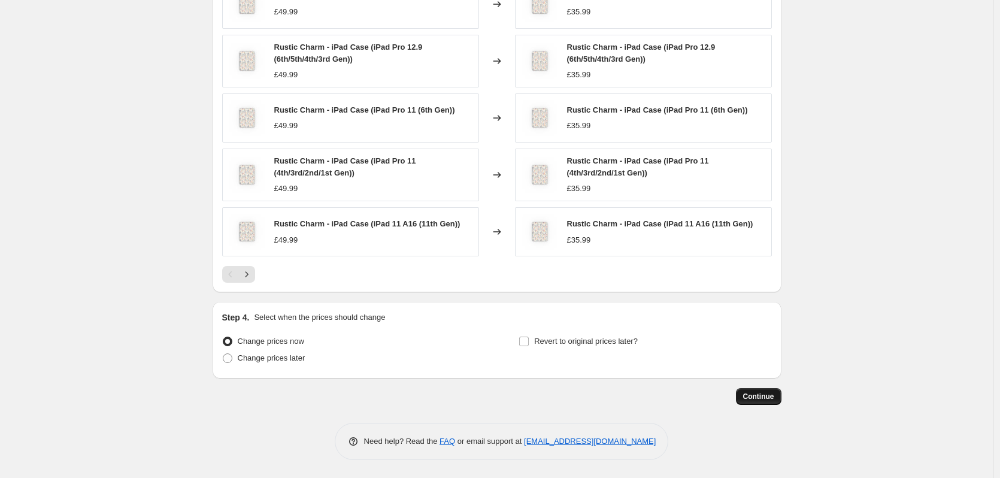
click at [761, 398] on span "Continue" at bounding box center [758, 397] width 31 height 10
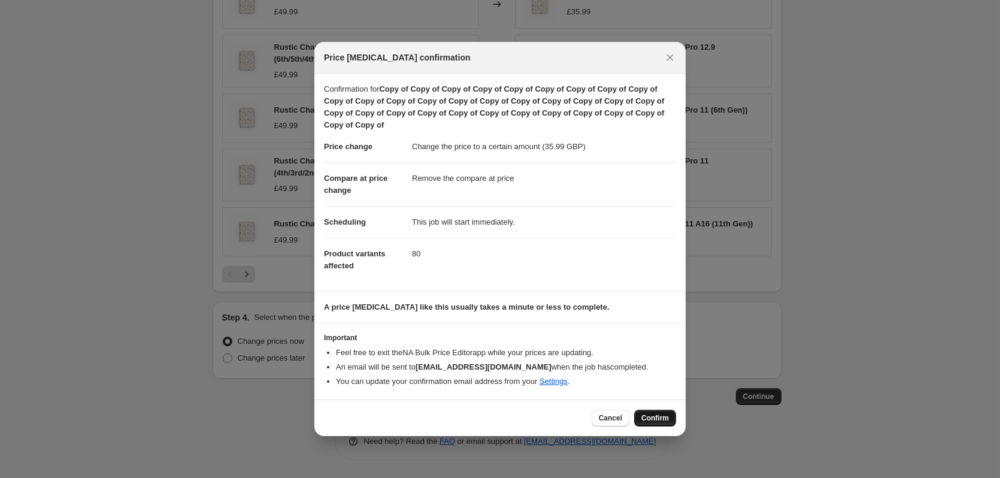
click at [647, 418] on span "Confirm" at bounding box center [655, 418] width 28 height 10
type input "Copy of Copy of Copy of Copy of Copy of Copy of Copy of Copy of Copy of Copy of…"
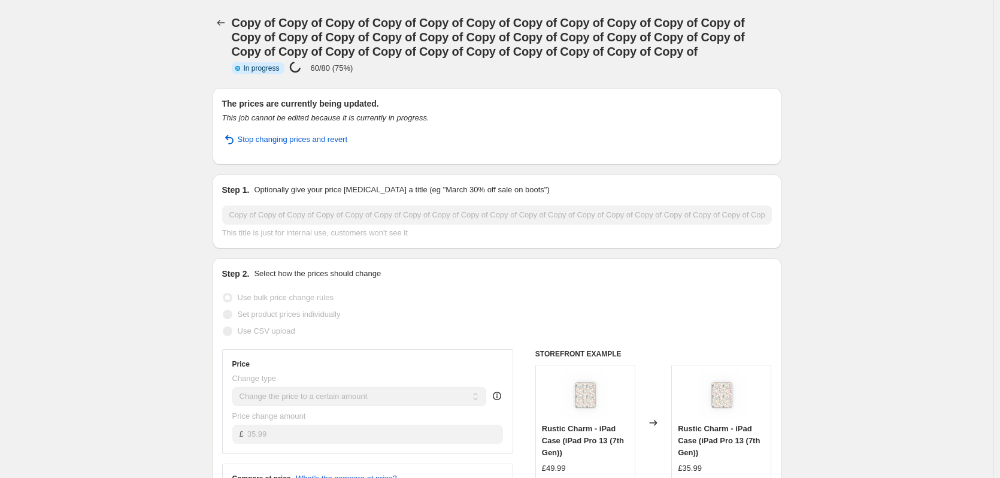
select select "remove"
select select "product_type"
select select "product_status"
